Goal: Task Accomplishment & Management: Manage account settings

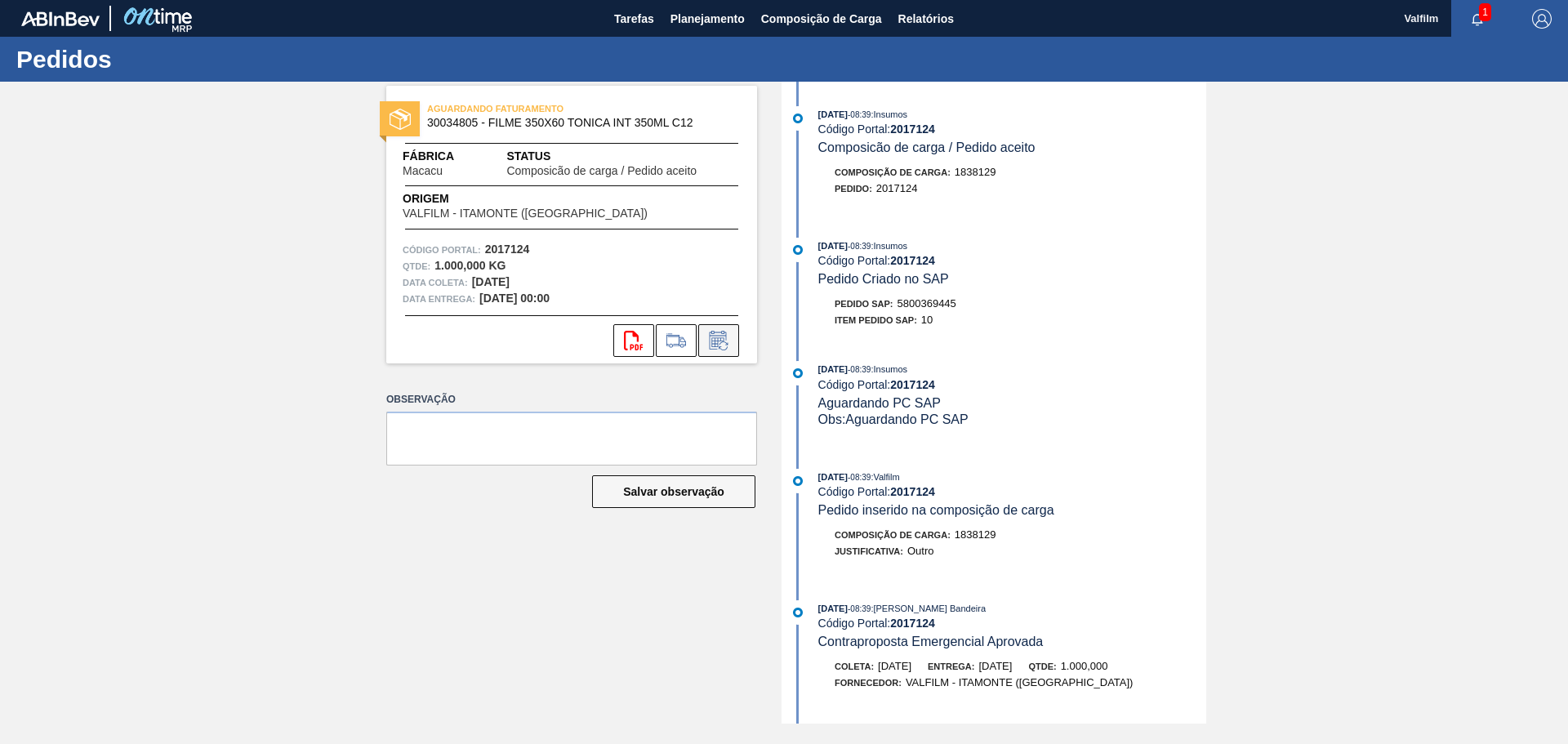
click at [725, 342] on icon at bounding box center [719, 340] width 26 height 20
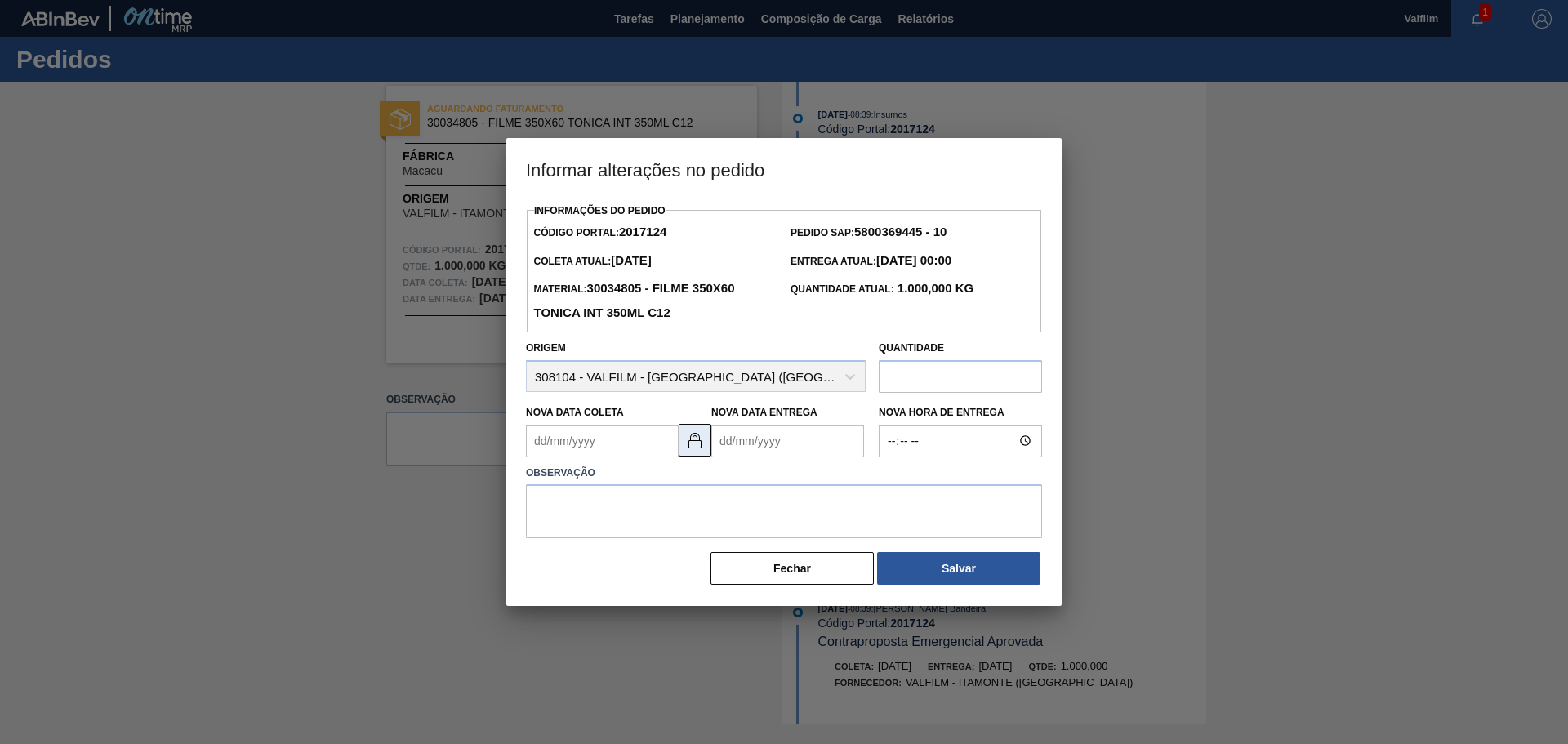
click at [698, 445] on img at bounding box center [695, 440] width 20 height 20
click at [735, 441] on Entrega2017124 "Nova Data Entrega" at bounding box center [788, 440] width 152 height 33
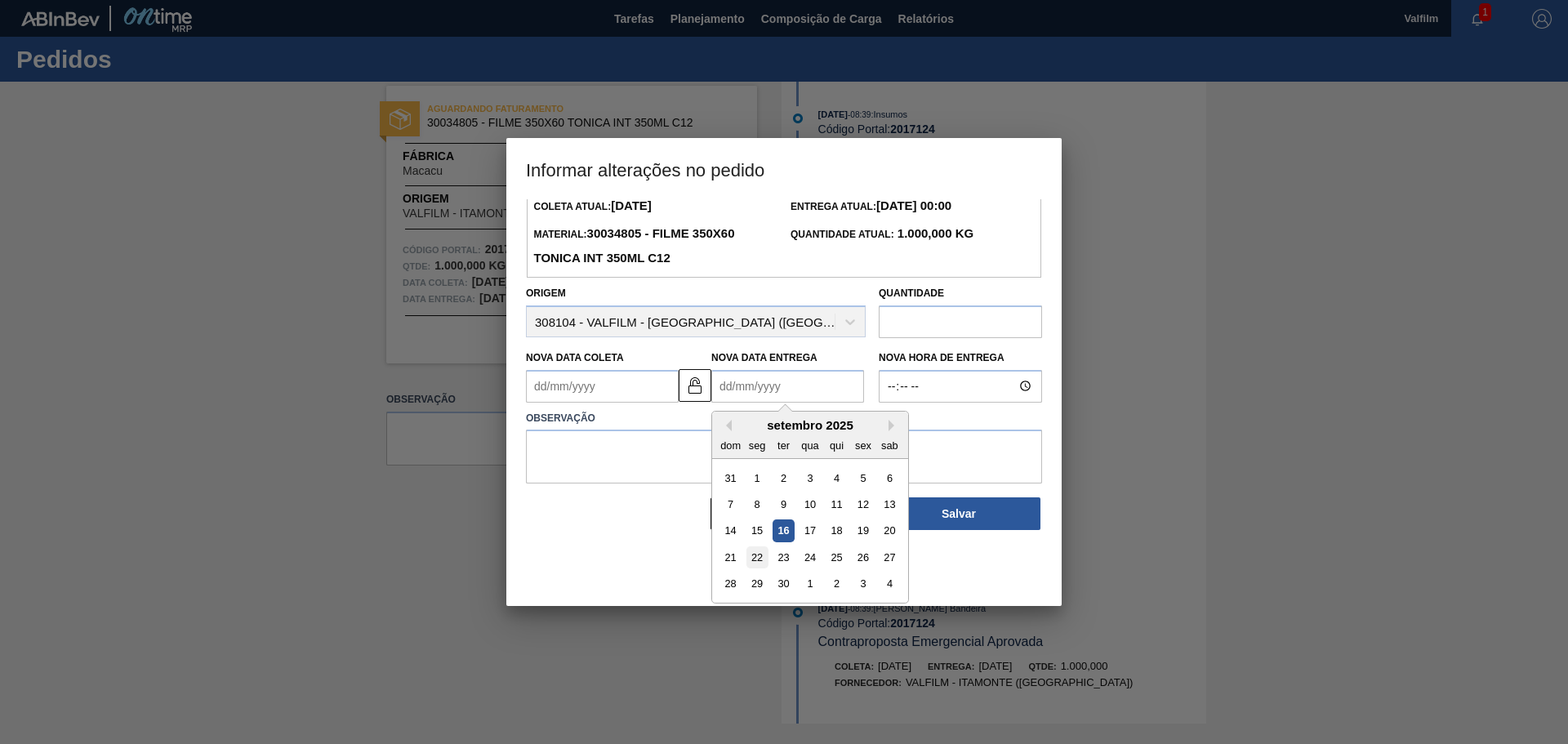
click at [748, 553] on div "22" at bounding box center [757, 557] width 22 height 22
type Entrega2017124 "[DATE]"
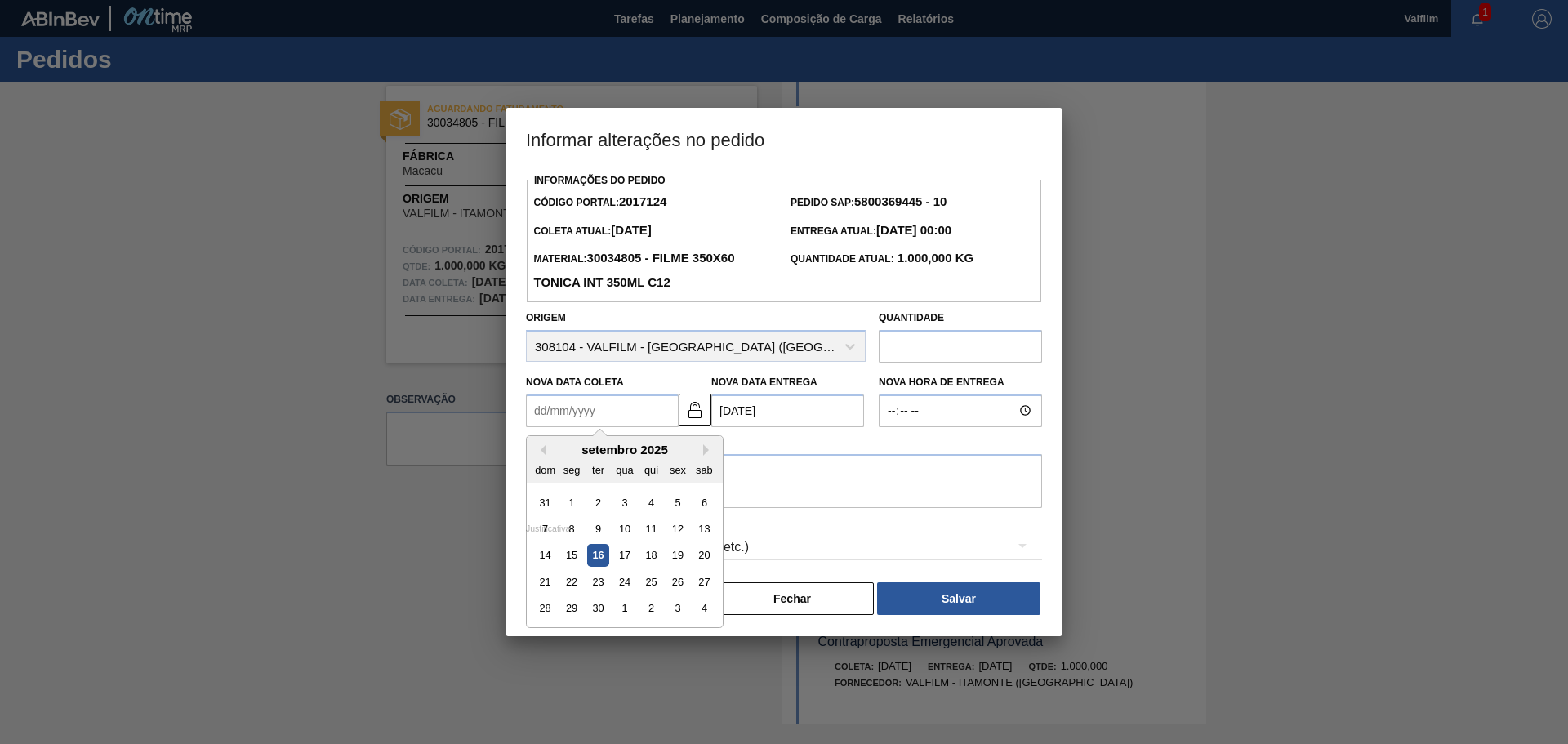
click at [592, 417] on Coleta2017124 "Nova Data Coleta" at bounding box center [602, 411] width 152 height 33
click at [553, 578] on div "21" at bounding box center [545, 582] width 22 height 22
type Coleta2017124 "[DATE]"
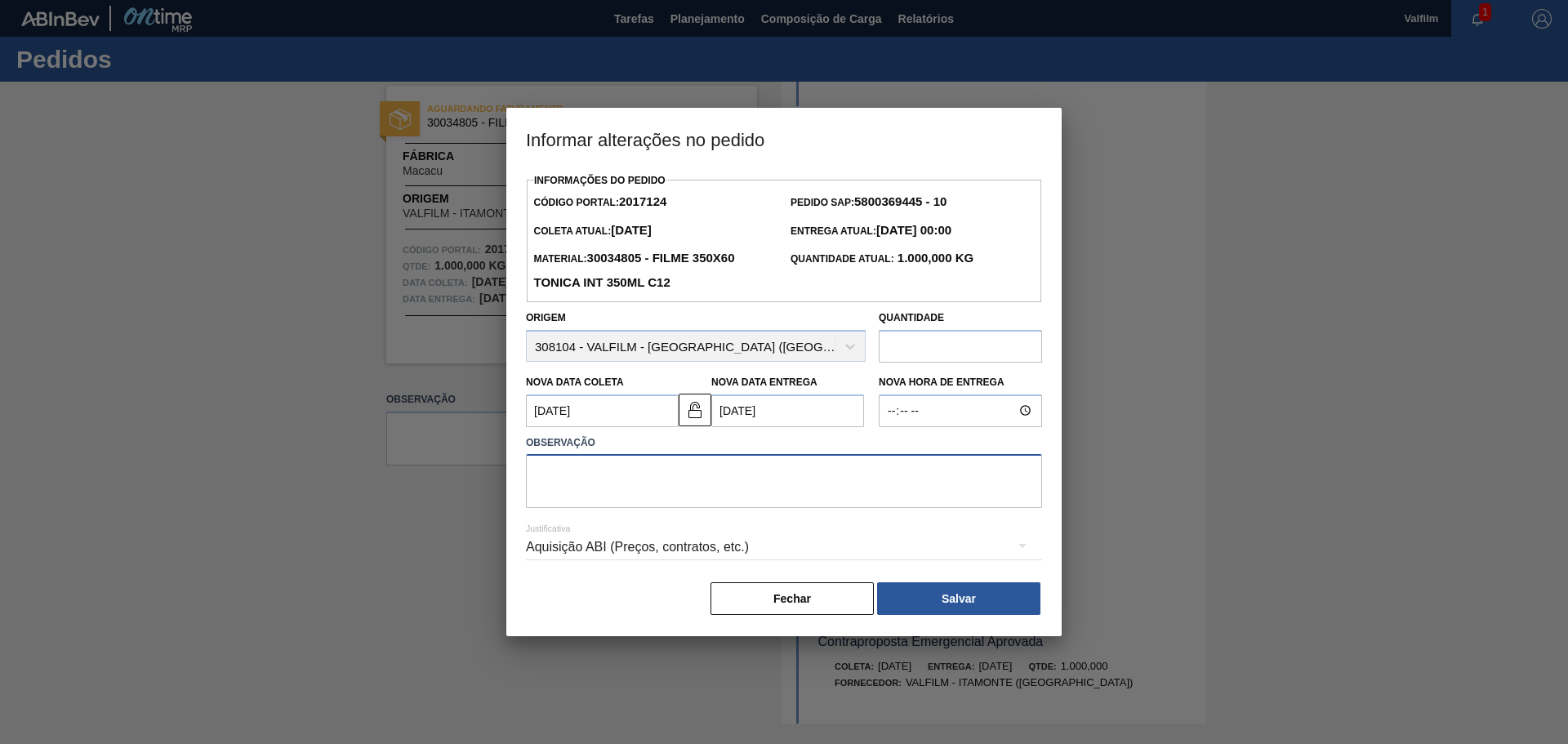
click at [665, 486] on textarea at bounding box center [783, 481] width 516 height 53
type textarea "R"
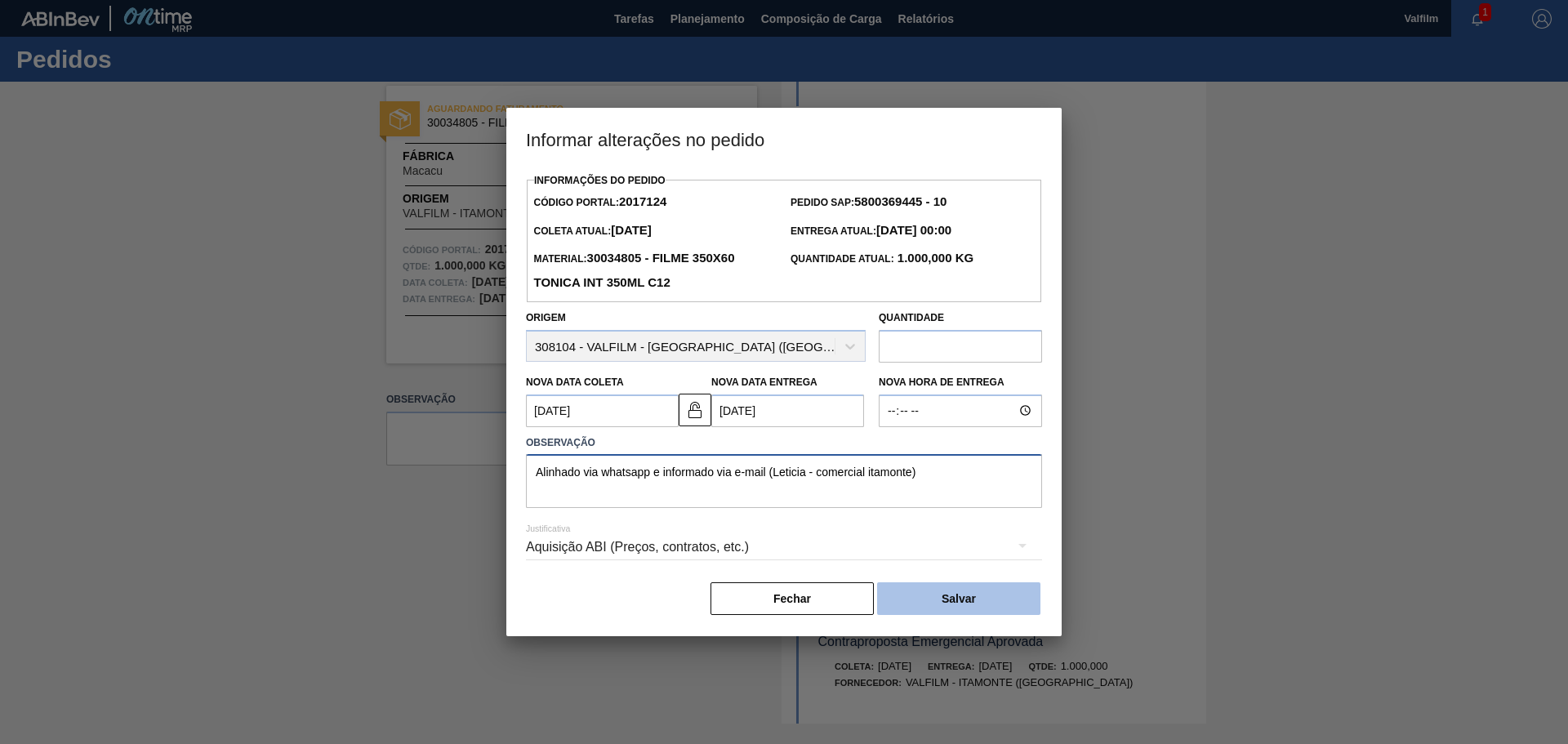
type textarea "Alinhado via whatsapp e informado via e-mail (Leticia - comercial itamonte)"
click at [957, 605] on button "Salvar" at bounding box center [958, 598] width 163 height 33
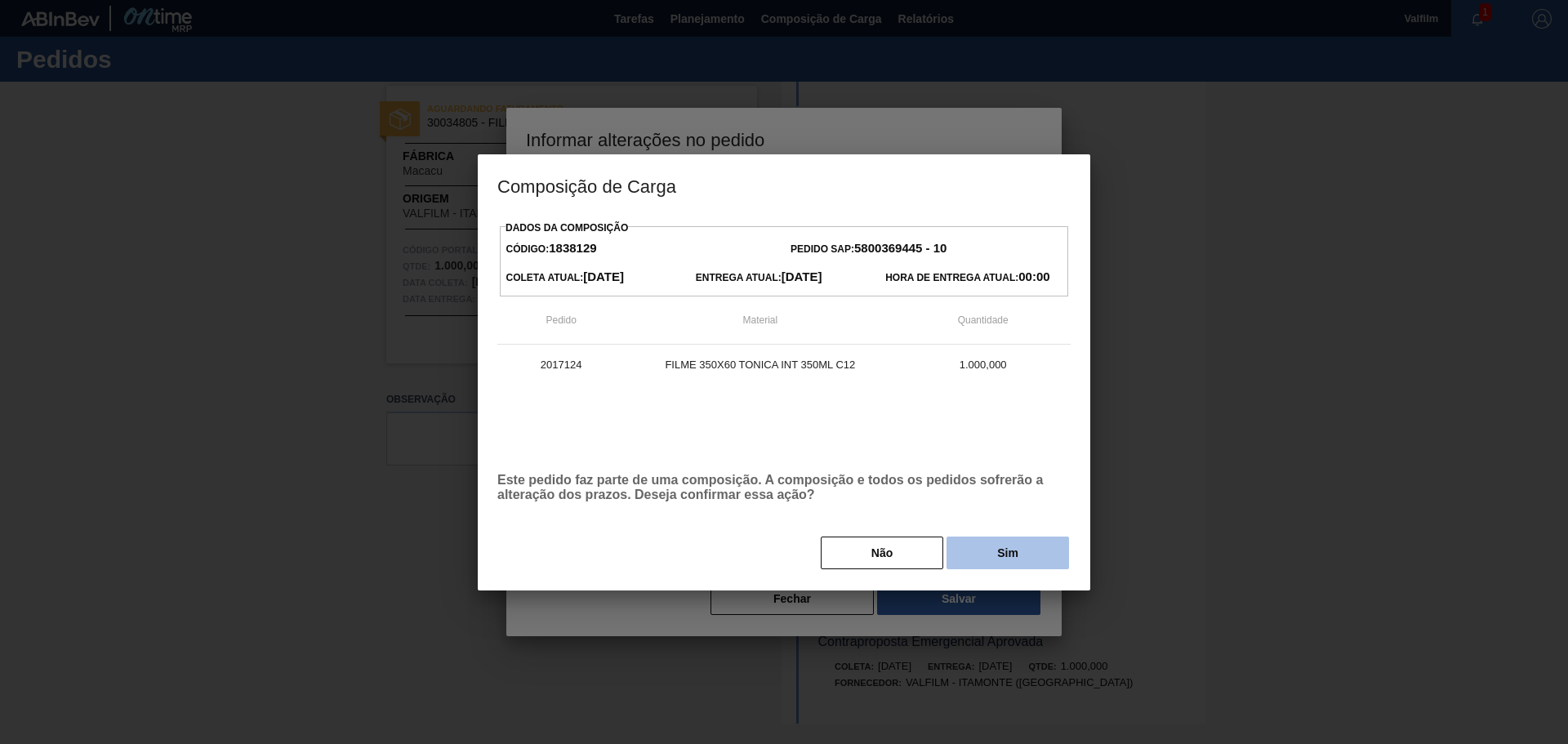
click at [989, 544] on button "Sim" at bounding box center [1008, 552] width 123 height 33
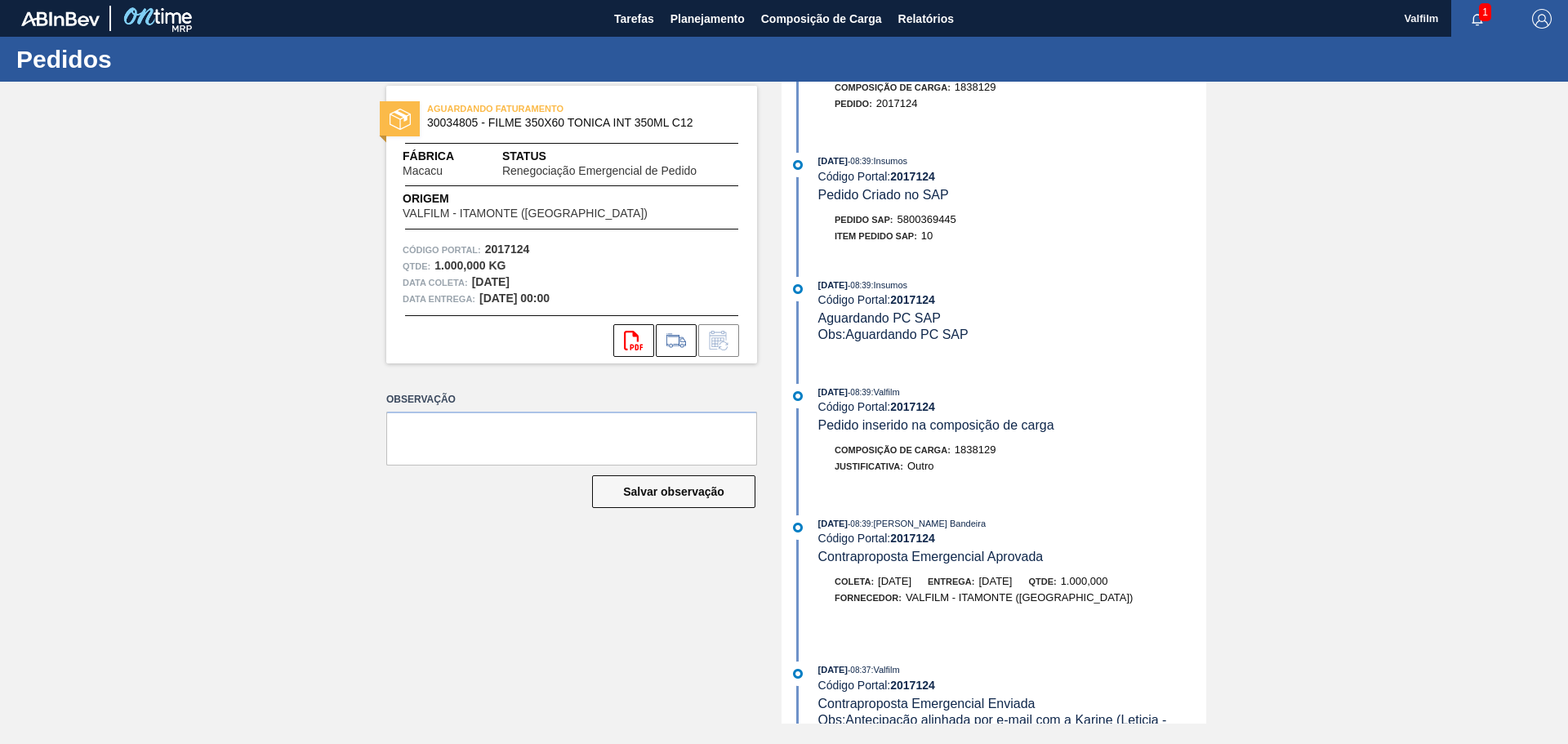
scroll to position [326, 0]
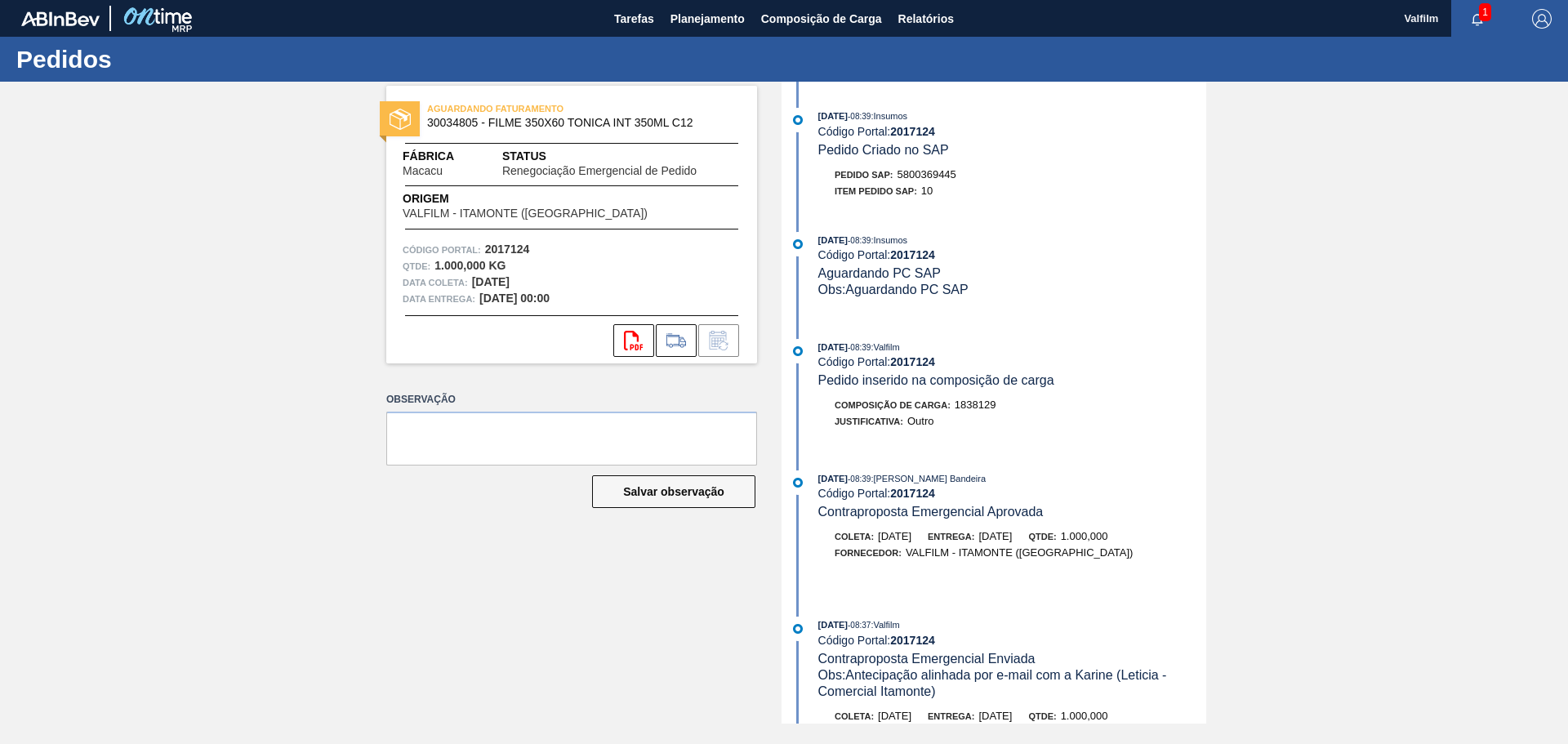
click at [940, 171] on span "5800369445" at bounding box center [927, 174] width 58 height 12
copy span "5800369445"
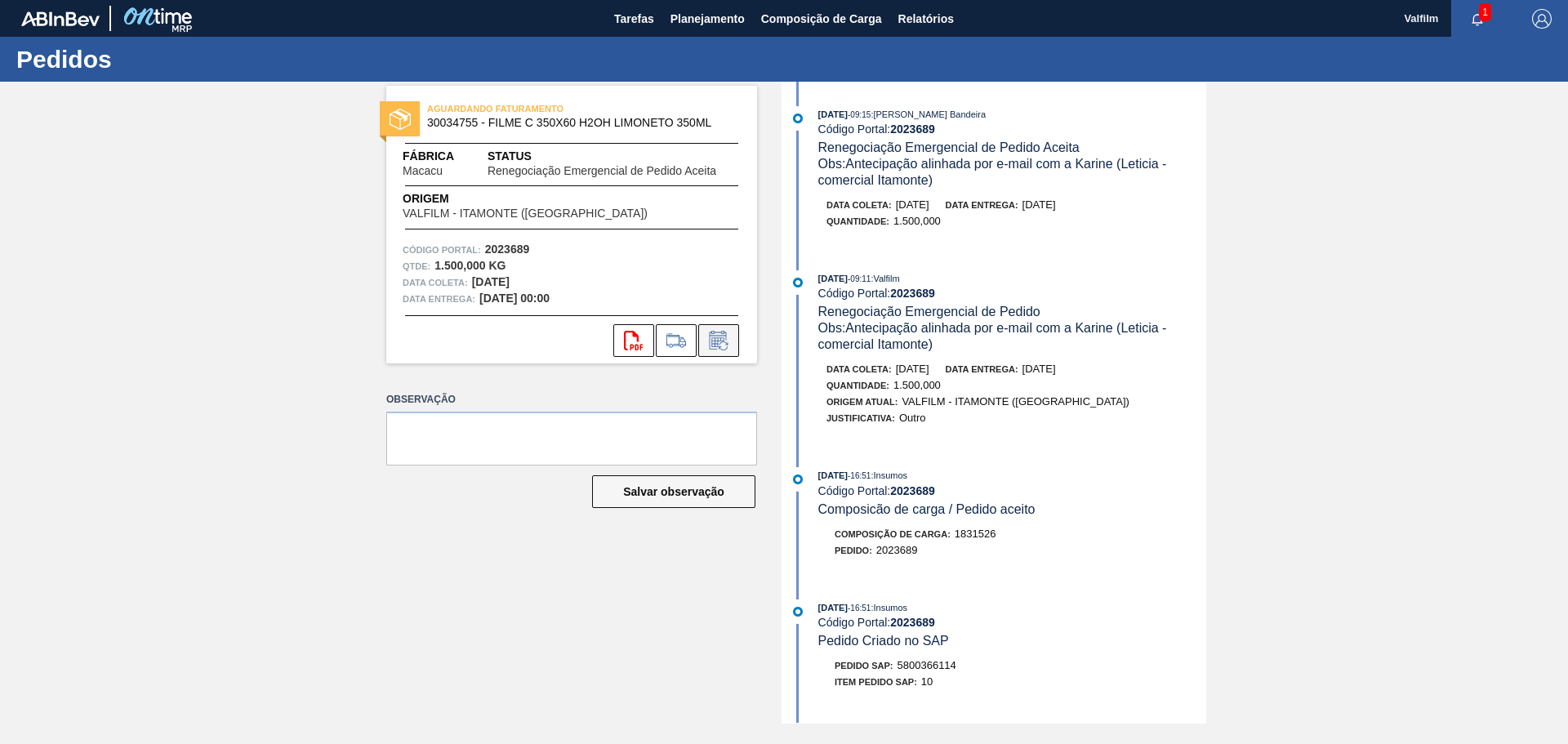
click at [730, 351] on button at bounding box center [718, 340] width 41 height 33
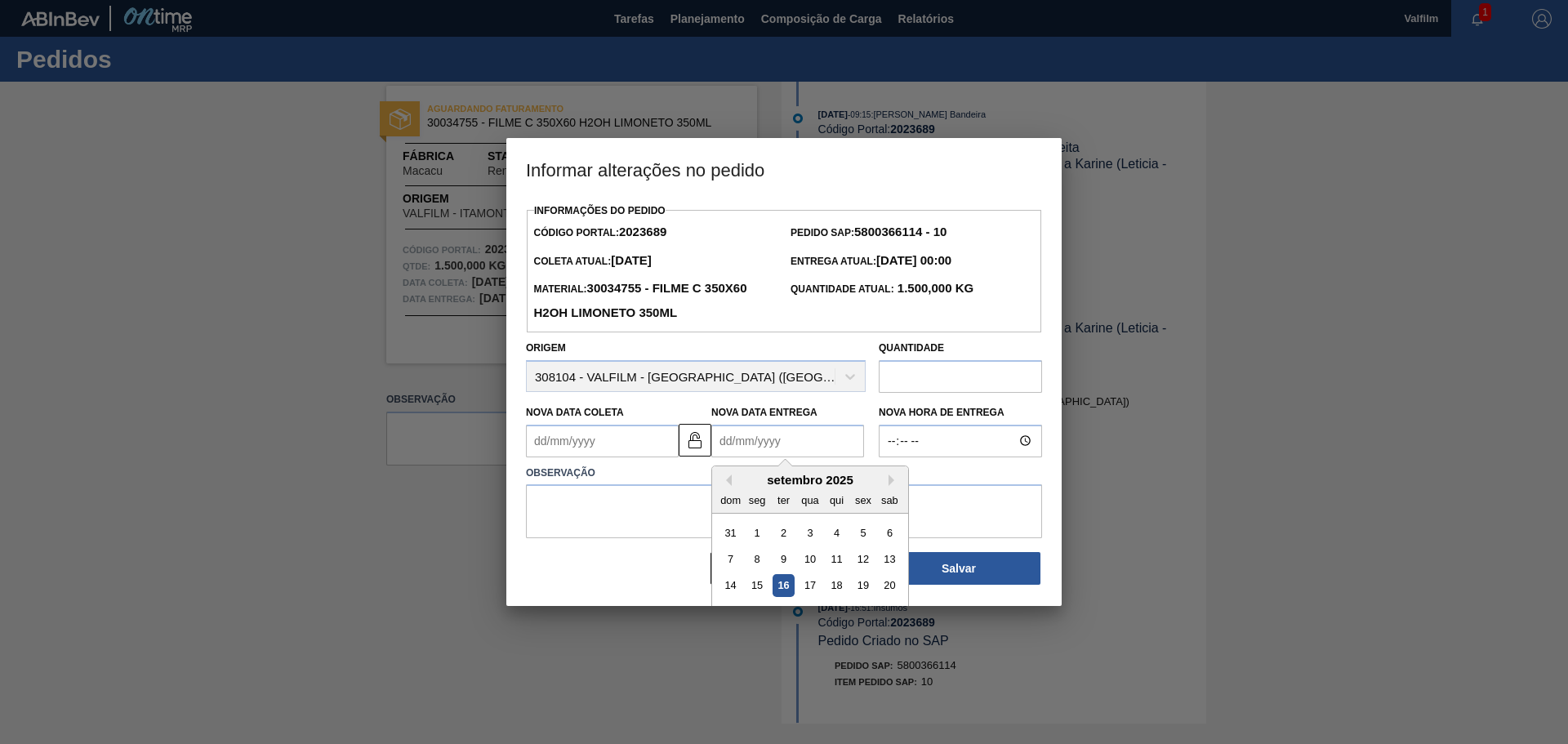
click at [756, 441] on Entrega2023689 "Nova Data Entrega" at bounding box center [788, 440] width 152 height 33
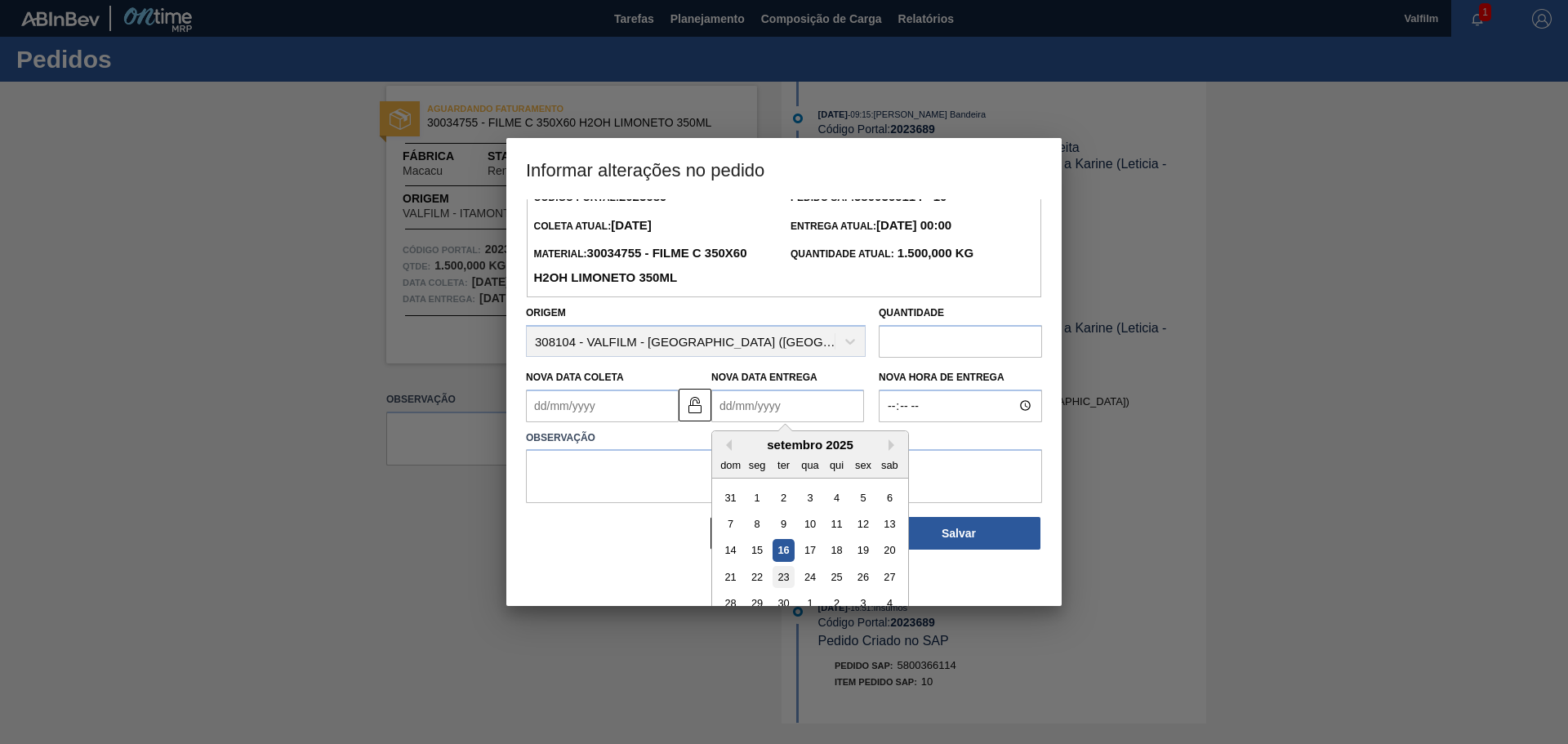
scroll to position [54, 0]
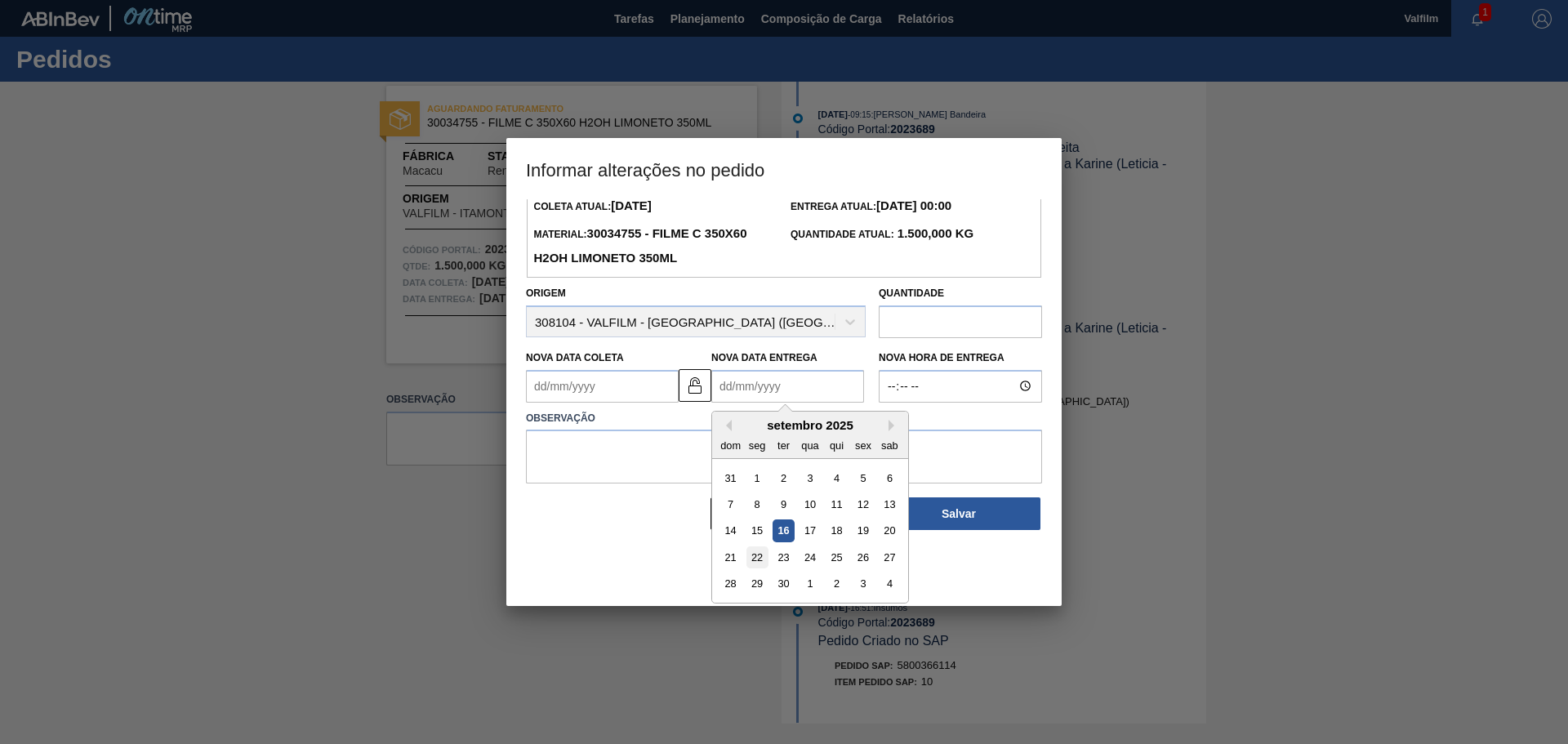
click at [757, 558] on div "22" at bounding box center [757, 557] width 22 height 22
type Entrega2023689 "[DATE]"
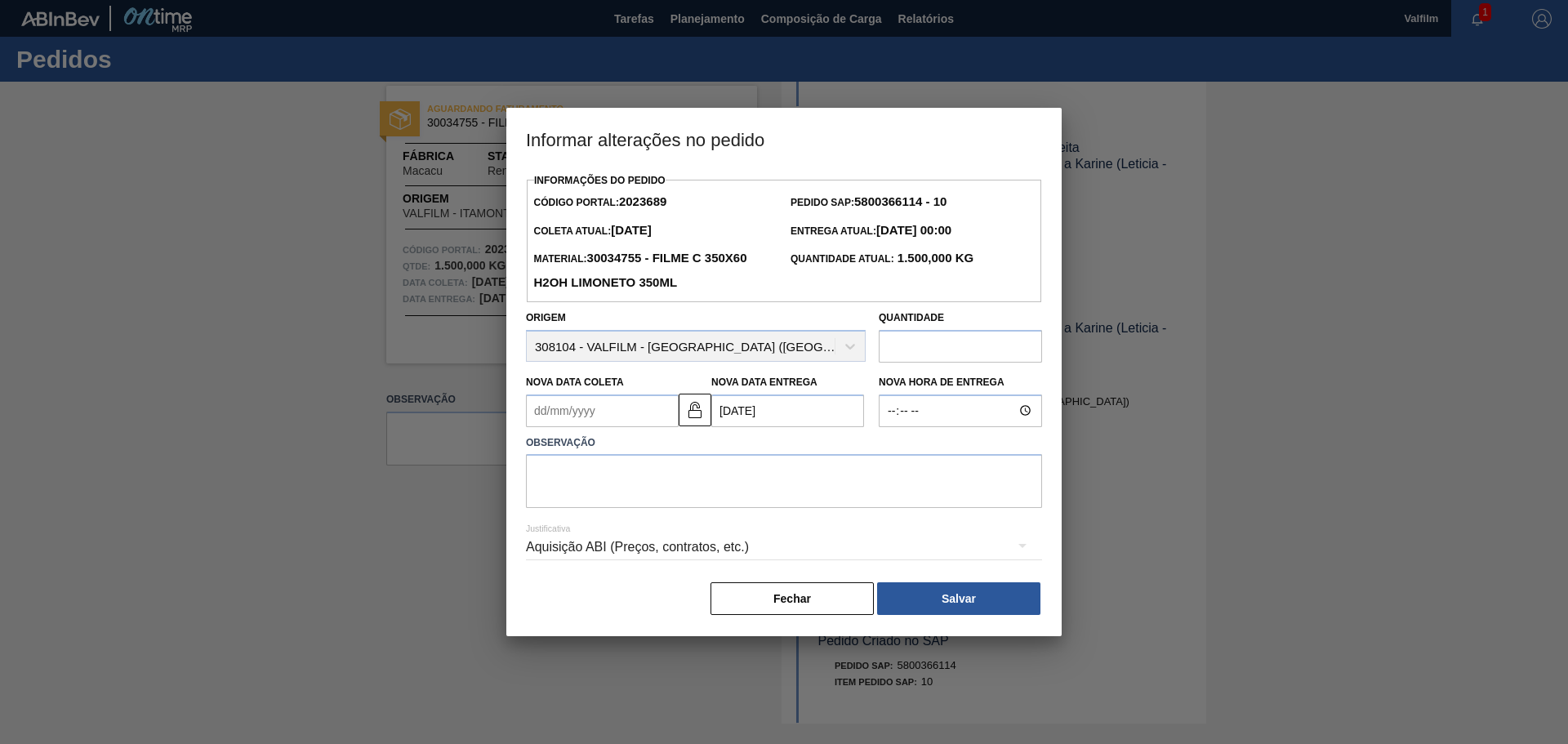
scroll to position [0, 0]
click at [616, 422] on Coleta2023689 "Nova Data Coleta" at bounding box center [602, 411] width 152 height 33
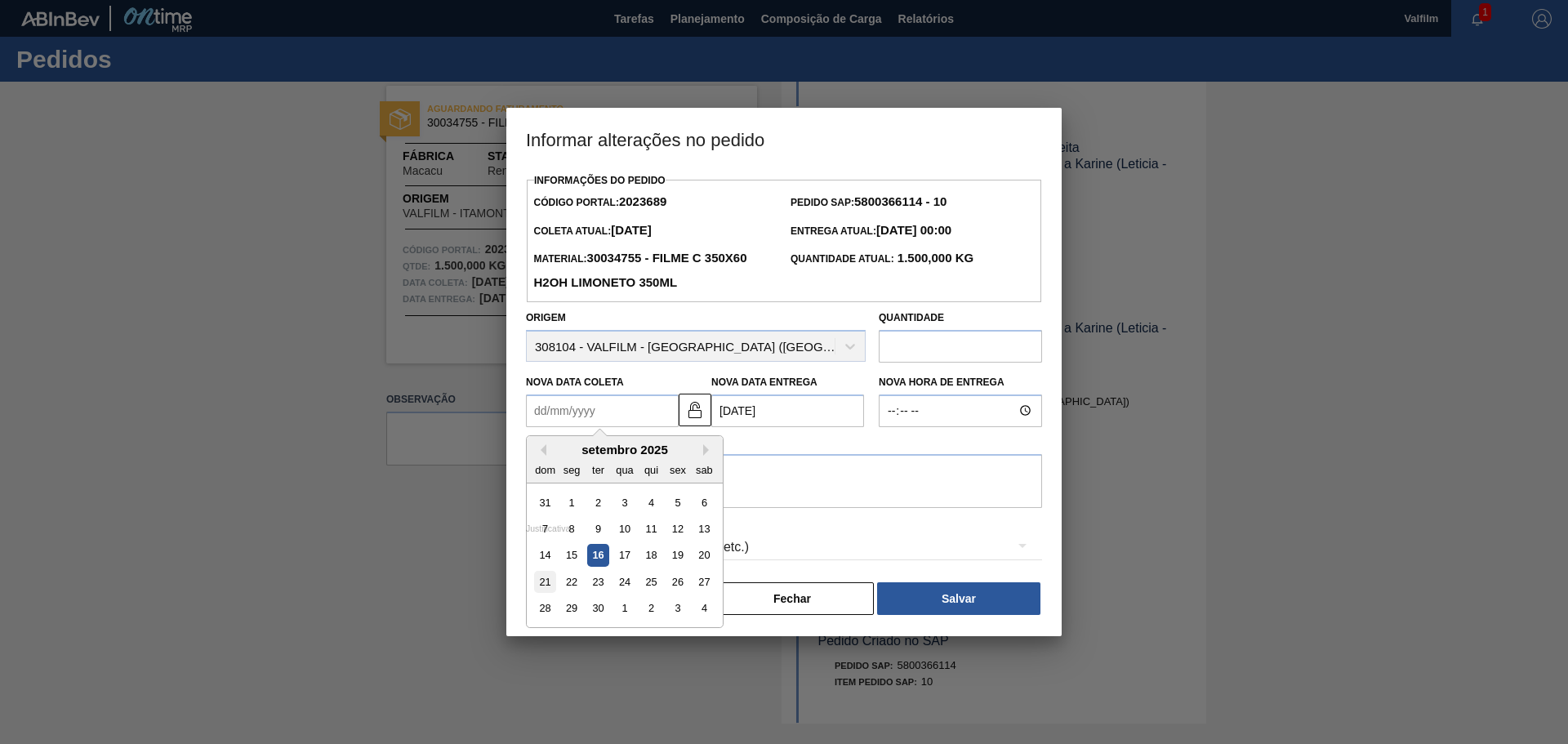
click at [548, 586] on div "21" at bounding box center [545, 582] width 22 height 22
type Coleta2023689 "[DATE]"
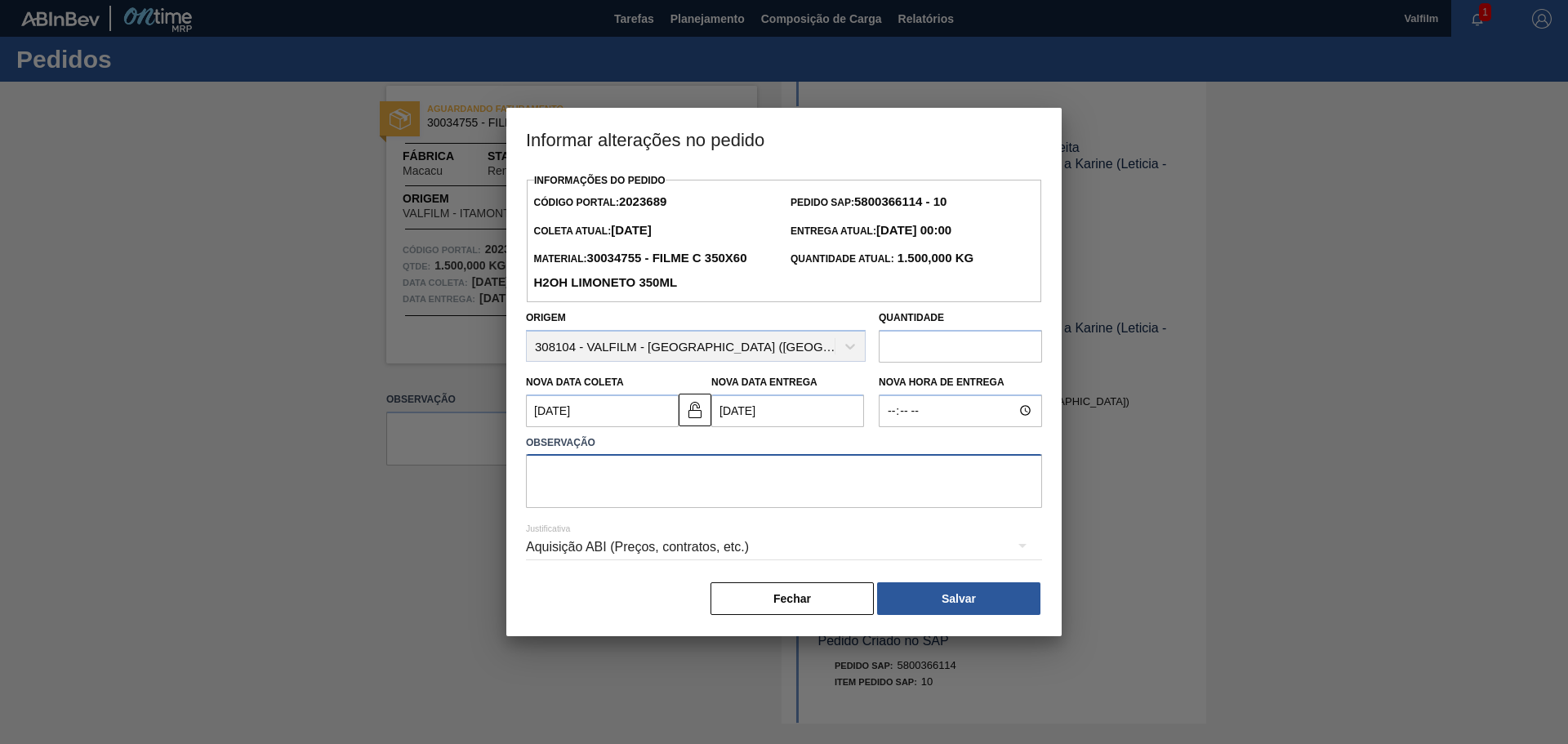
click at [552, 482] on textarea at bounding box center [783, 481] width 516 height 53
type textarea "Alinhado via whatsapp e informado via e-mail (Leticia - comercial Itamonte)"
click at [554, 547] on div "Aquisição ABI (Preços, contratos, etc.)" at bounding box center [783, 547] width 516 height 46
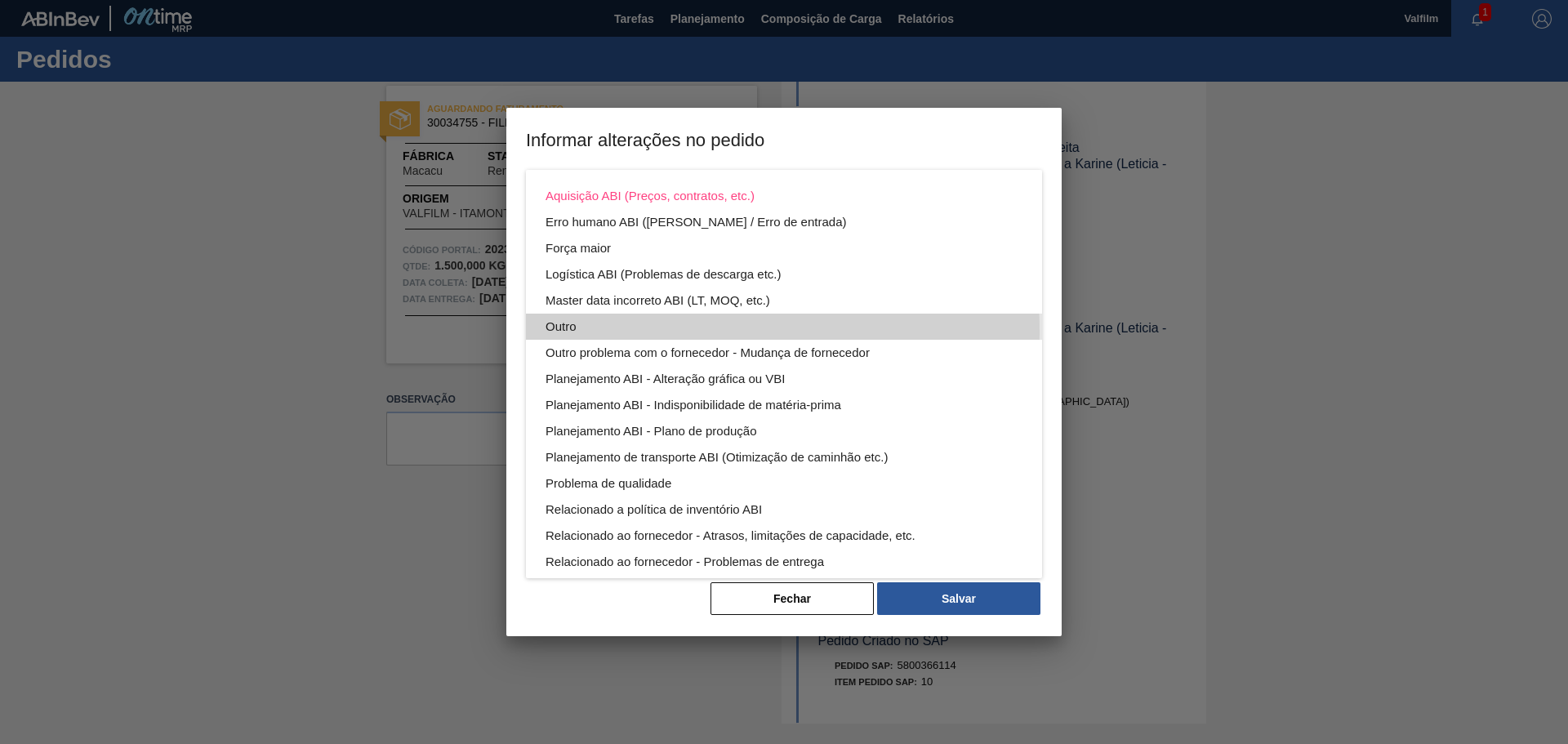
click at [576, 331] on div "Outro" at bounding box center [784, 326] width 477 height 26
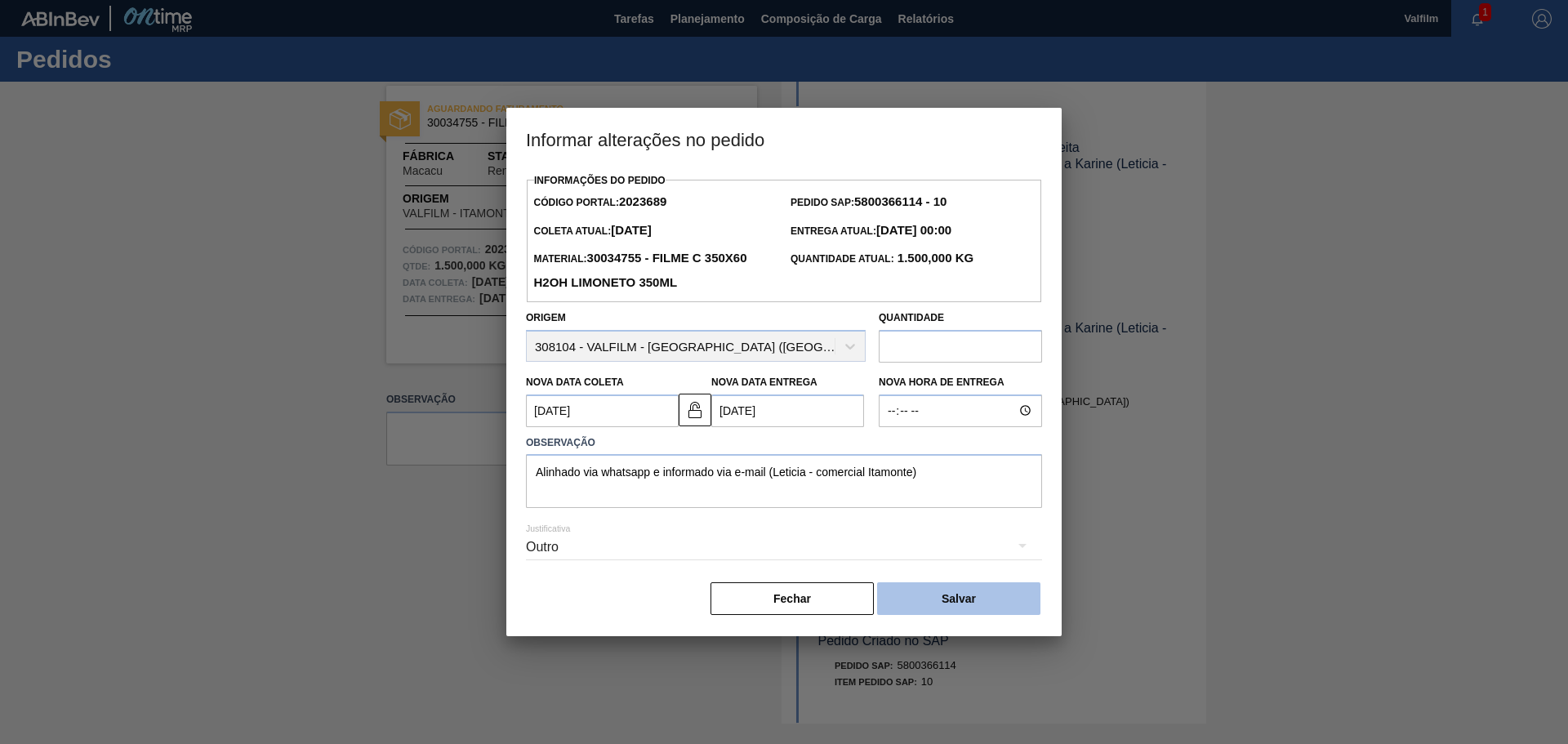
click at [904, 604] on button "Salvar" at bounding box center [958, 598] width 163 height 33
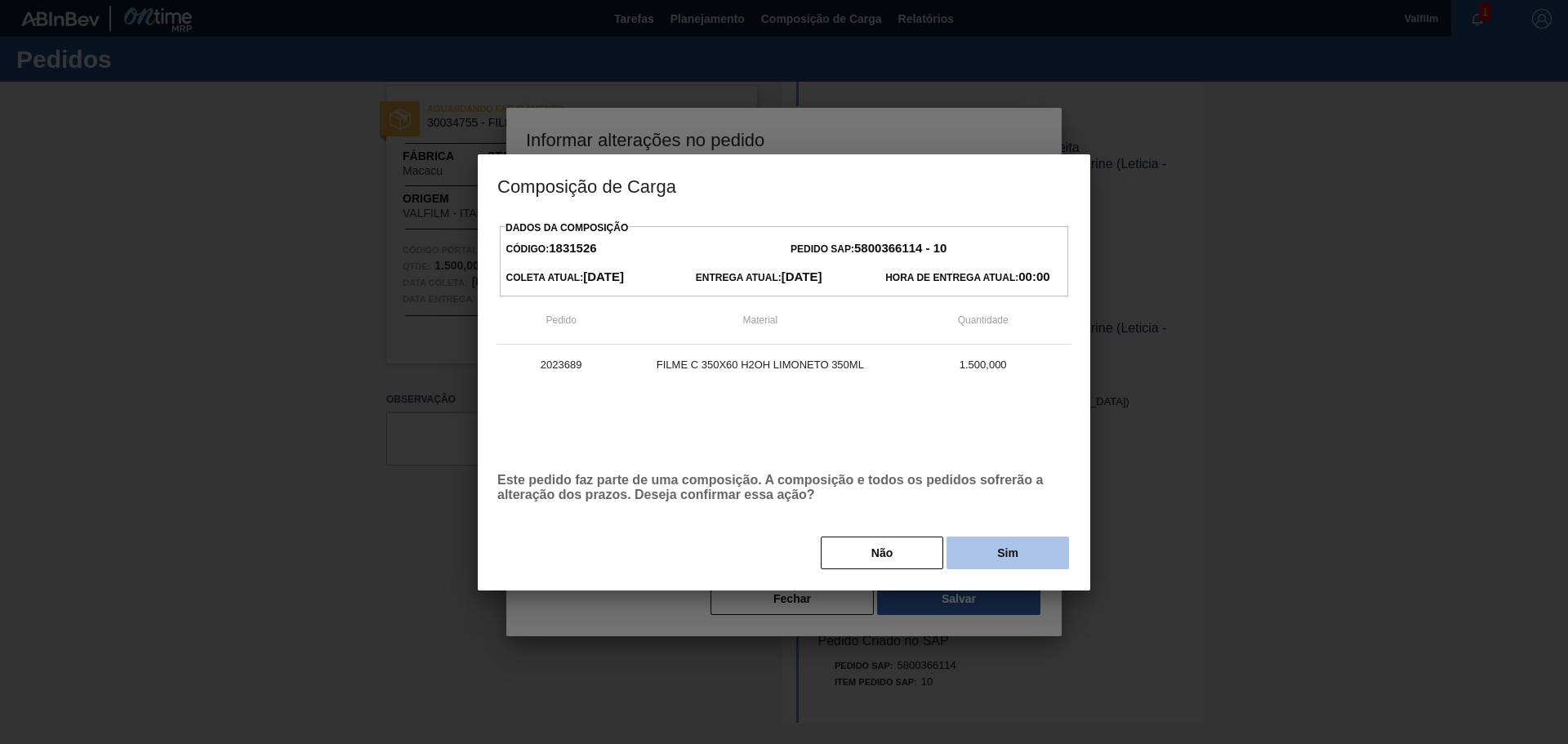
click at [1001, 555] on button "Sim" at bounding box center [1008, 552] width 123 height 33
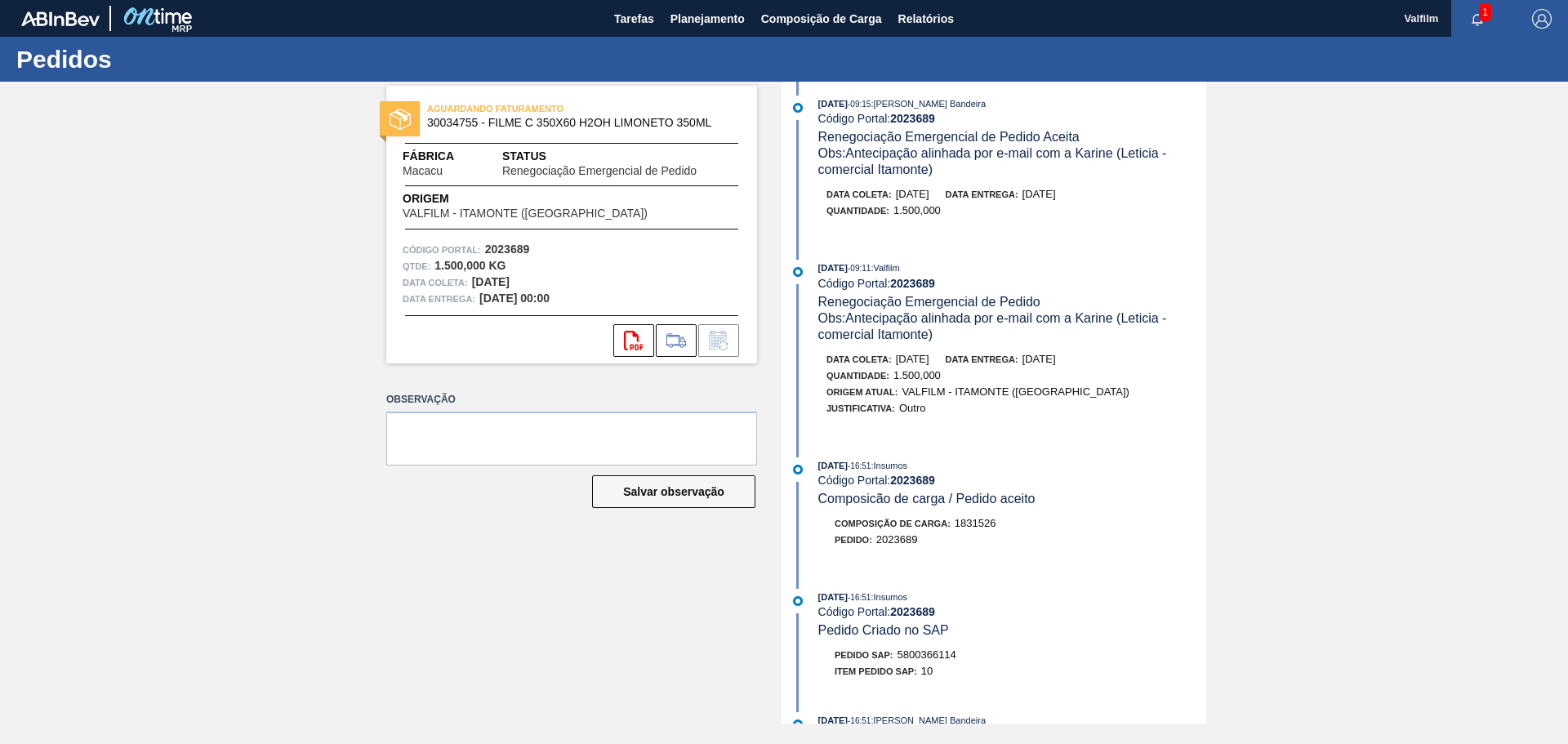
scroll to position [245, 0]
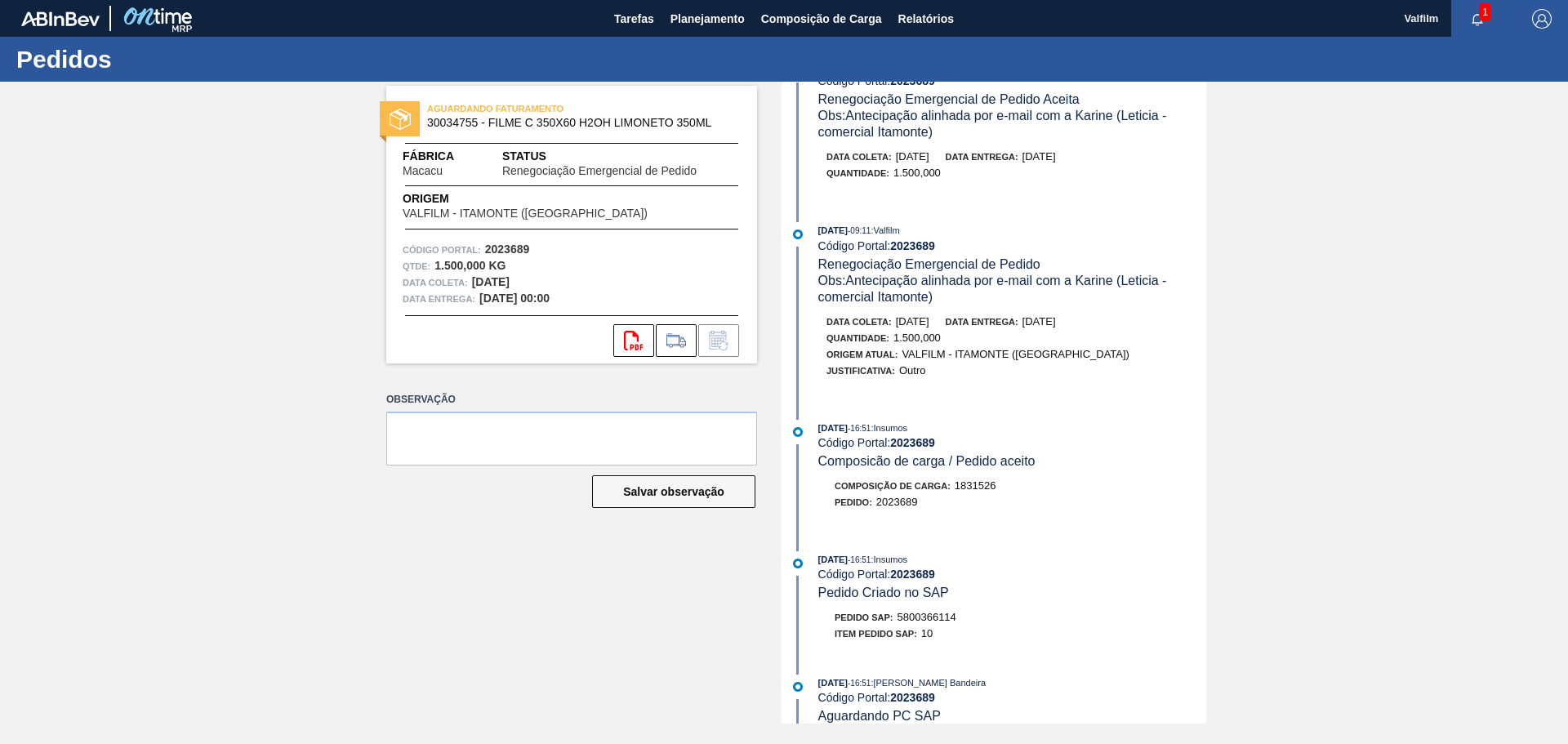
click at [950, 614] on span "5800366114" at bounding box center [927, 616] width 58 height 12
copy span "5800366114"
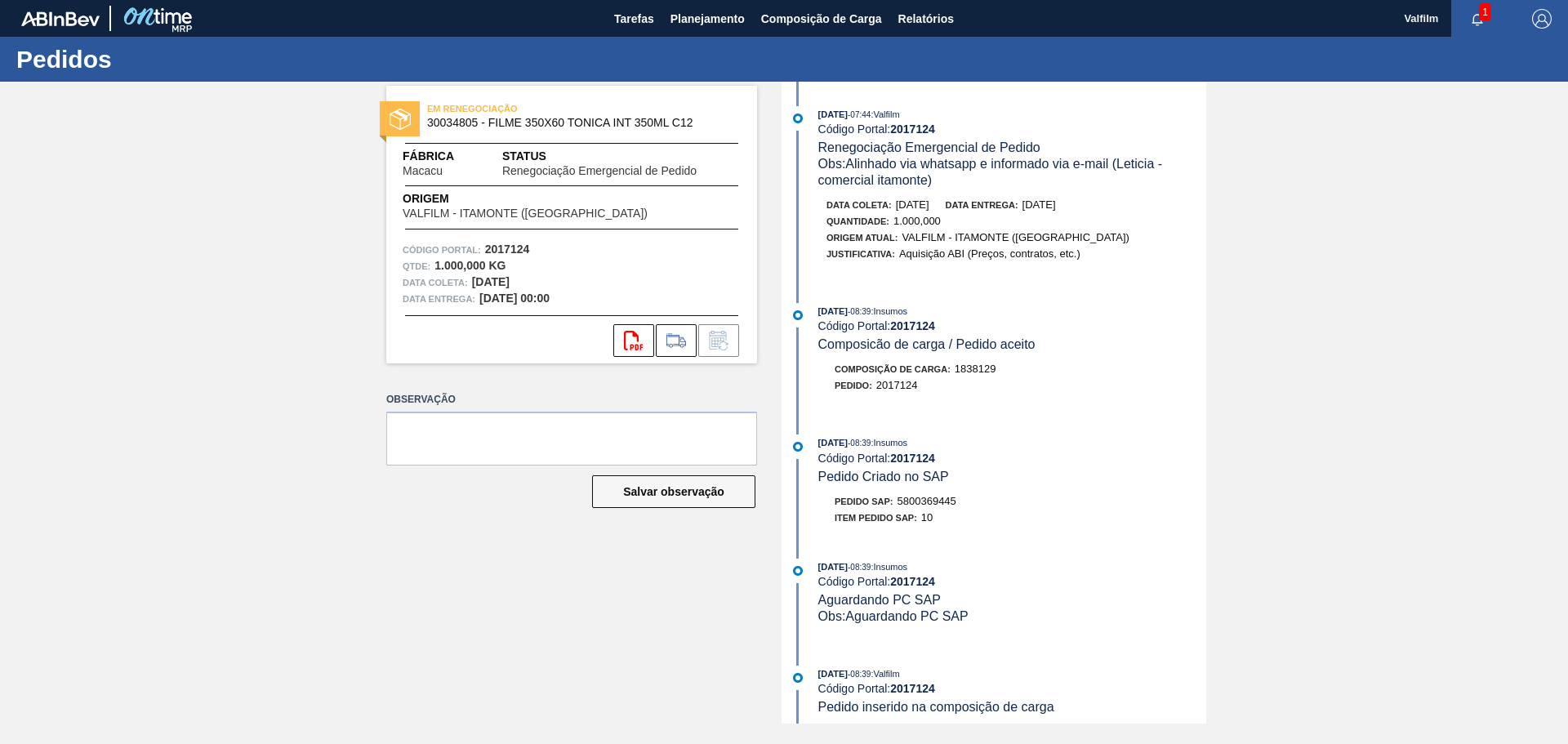
click at [955, 500] on span "5800369445" at bounding box center [927, 501] width 58 height 12
copy span "5800369445"
